Goal: Check status: Check status

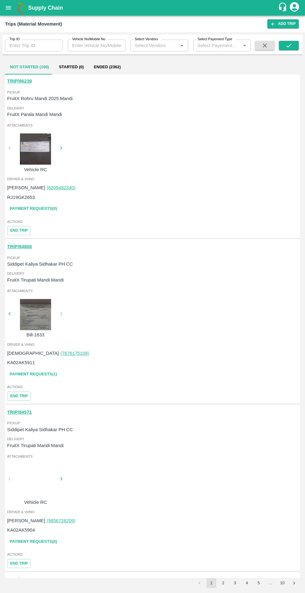
click at [11, 12] on button "open drawer" at bounding box center [8, 8] width 14 height 14
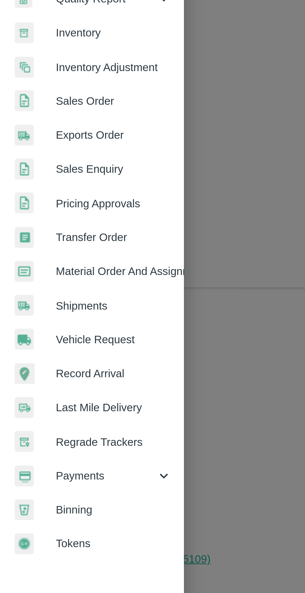
click at [65, 315] on span "Payments" at bounding box center [45, 317] width 42 height 7
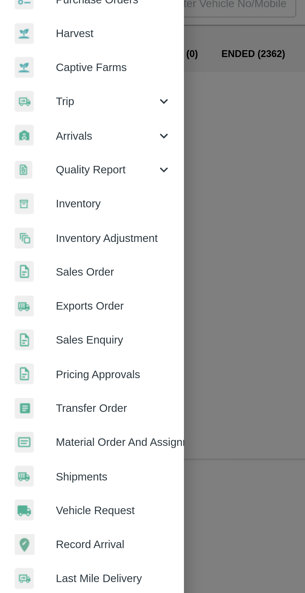
click at [66, 88] on icon at bounding box center [69, 86] width 7 height 7
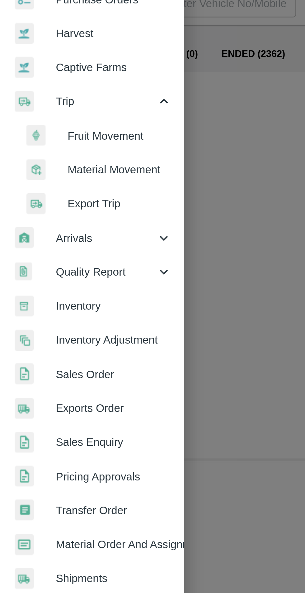
click at [44, 117] on span "Material Movement" at bounding box center [51, 115] width 44 height 7
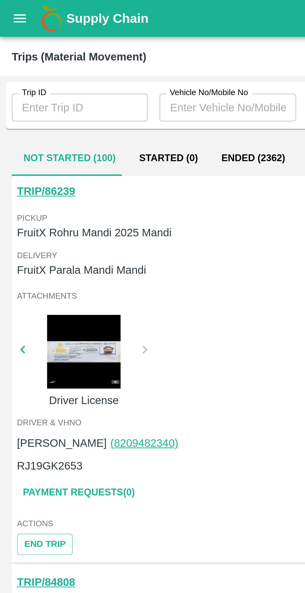
click at [102, 61] on button "Ended (2362)" at bounding box center [107, 67] width 37 height 15
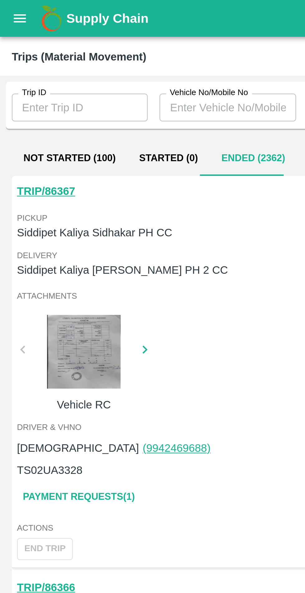
click at [83, 64] on button "Started (0)" at bounding box center [71, 67] width 35 height 15
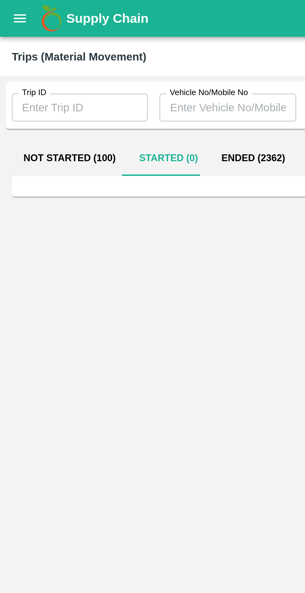
click at [12, 13] on button "open drawer" at bounding box center [8, 8] width 14 height 14
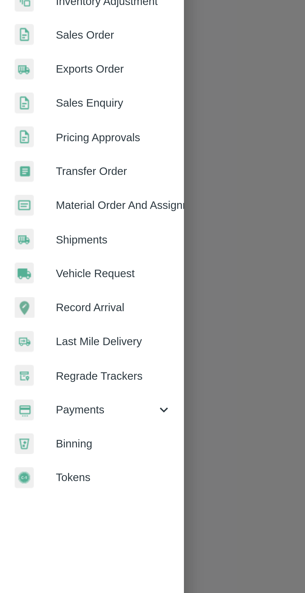
click at [65, 317] on span "Payments" at bounding box center [45, 317] width 42 height 7
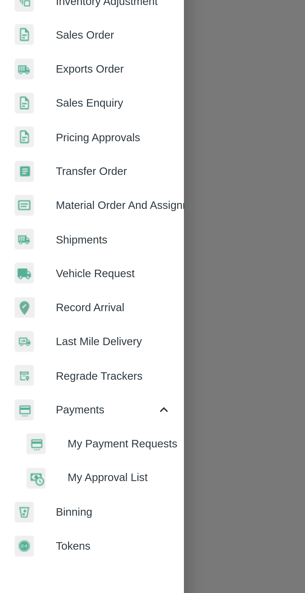
click at [57, 335] on span "My Payment Requests" at bounding box center [51, 332] width 44 height 7
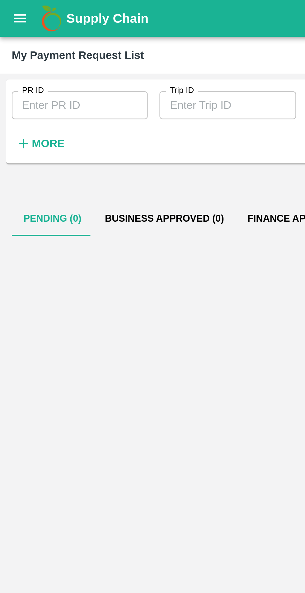
click at [37, 43] on input "PR ID" at bounding box center [34, 45] width 58 height 12
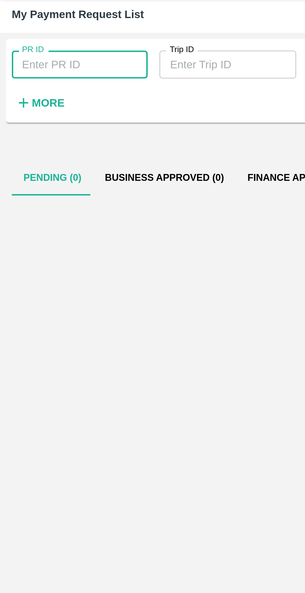
click at [51, 47] on input "PR ID" at bounding box center [34, 45] width 58 height 12
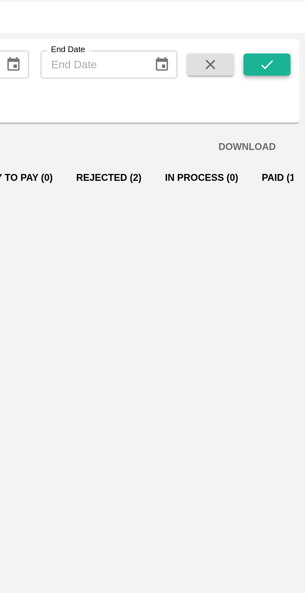
type input "249990"
click at [290, 45] on icon "submit" at bounding box center [289, 44] width 7 height 7
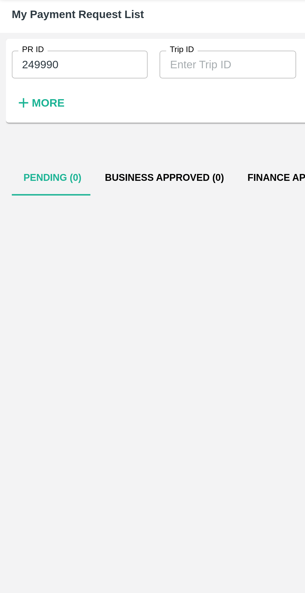
click at [21, 64] on h6 "More" at bounding box center [20, 61] width 14 height 8
